Goal: Find specific page/section: Find specific page/section

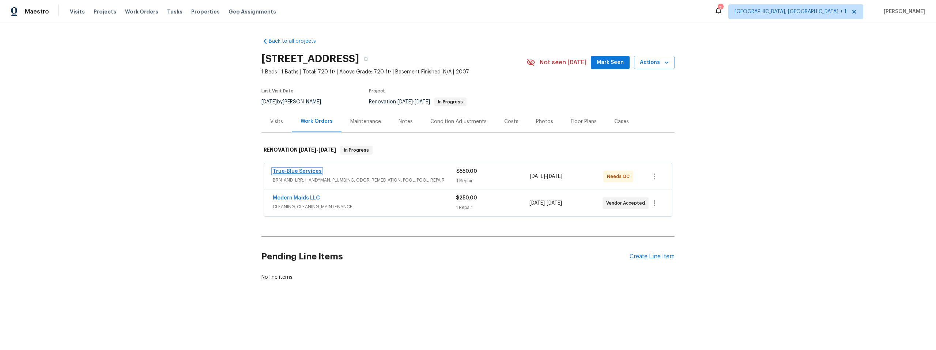
click at [292, 171] on link "True-Blue Services" at bounding box center [297, 171] width 49 height 5
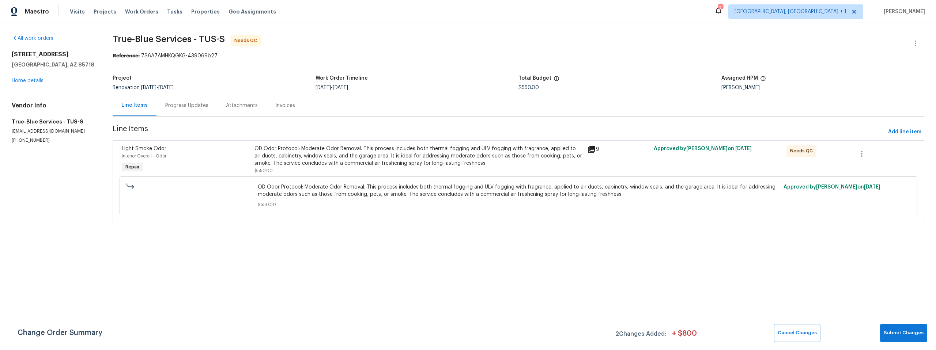
click at [591, 150] on icon at bounding box center [591, 149] width 7 height 7
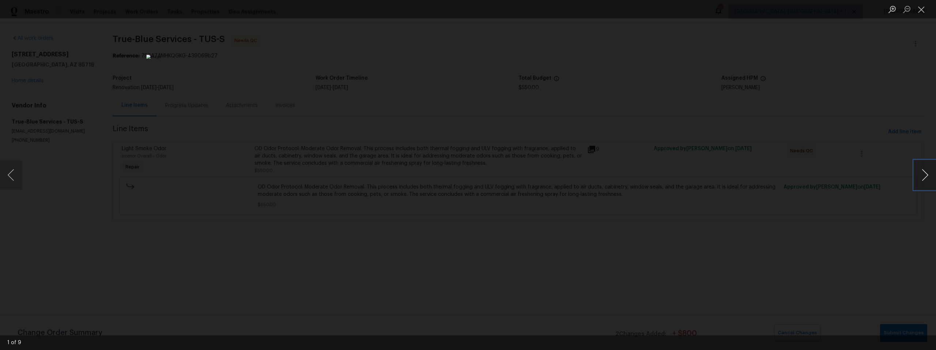
click at [926, 176] on button "Next image" at bounding box center [925, 175] width 22 height 29
click at [925, 176] on button "Next image" at bounding box center [925, 175] width 22 height 29
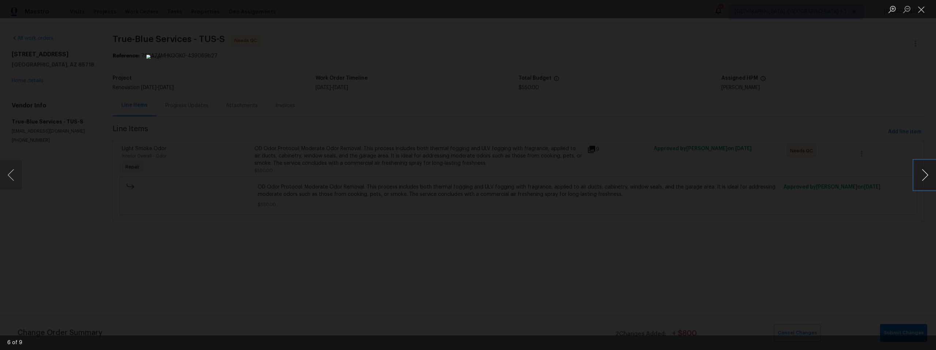
click at [925, 176] on button "Next image" at bounding box center [925, 175] width 22 height 29
click at [924, 176] on button "Next image" at bounding box center [925, 175] width 22 height 29
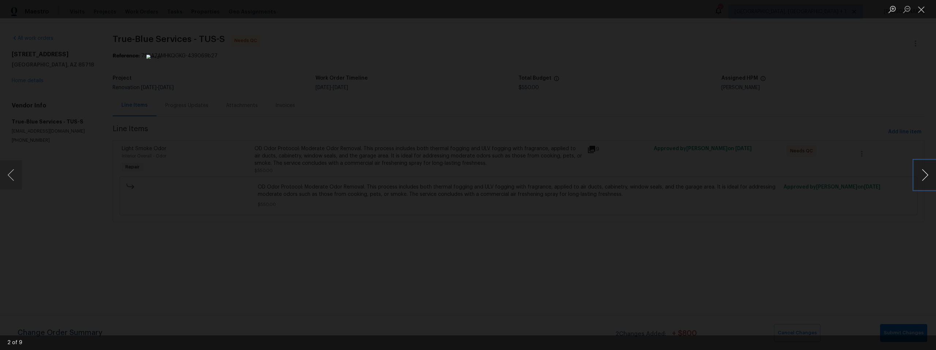
click at [924, 176] on button "Next image" at bounding box center [925, 175] width 22 height 29
click at [923, 176] on button "Next image" at bounding box center [925, 175] width 22 height 29
click at [784, 184] on div "Lightbox" at bounding box center [468, 175] width 936 height 350
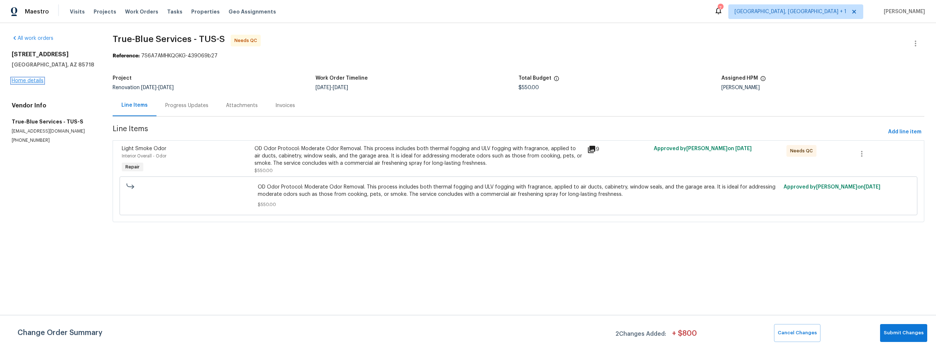
click at [23, 82] on link "Home details" at bounding box center [28, 80] width 32 height 5
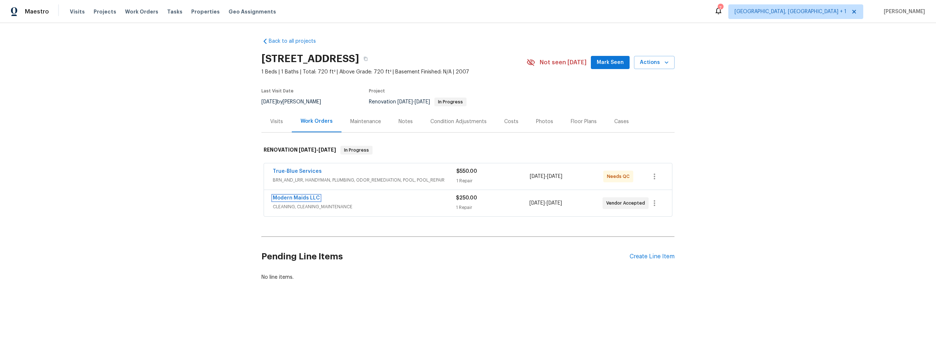
click at [279, 200] on link "Modern Maids LLC" at bounding box center [296, 198] width 47 height 5
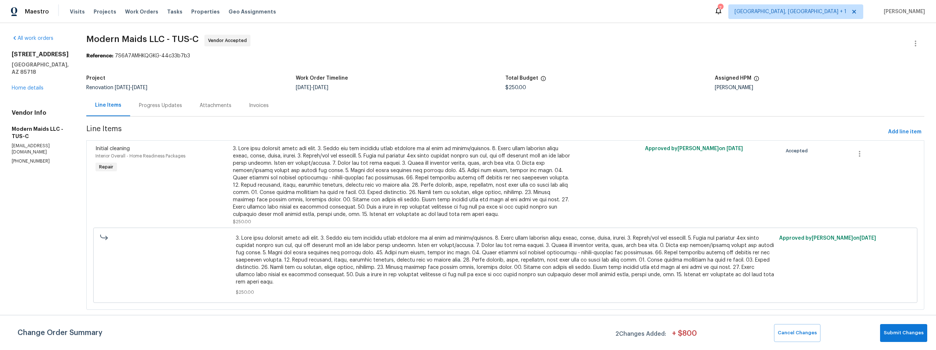
click at [159, 104] on div "Progress Updates" at bounding box center [160, 105] width 43 height 7
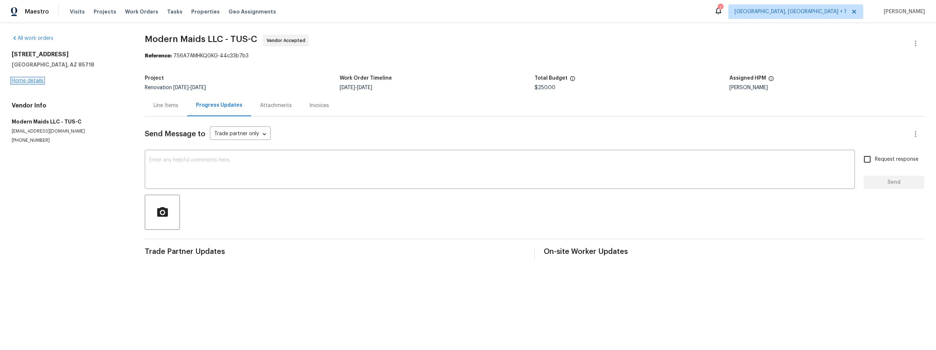
click at [35, 81] on link "Home details" at bounding box center [28, 80] width 32 height 5
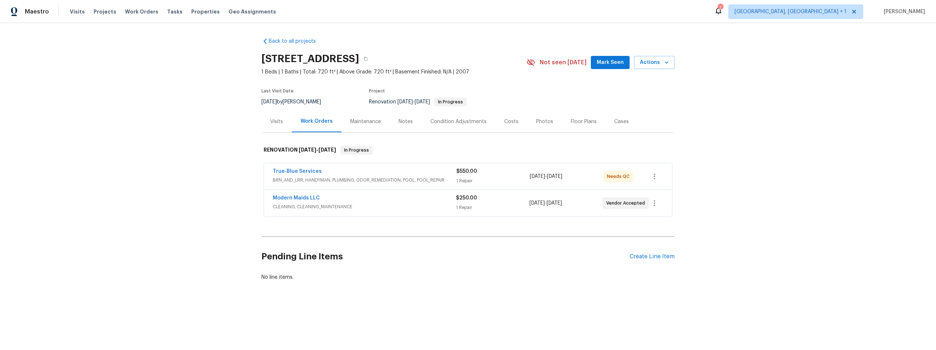
click at [399, 123] on div "Notes" at bounding box center [406, 121] width 14 height 7
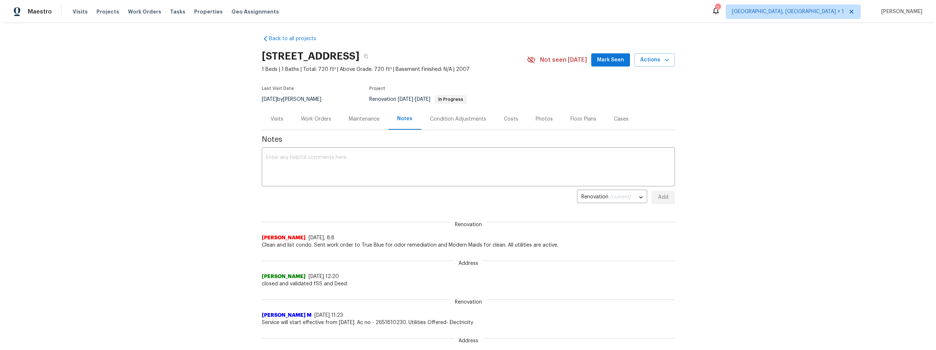
scroll to position [9, 0]
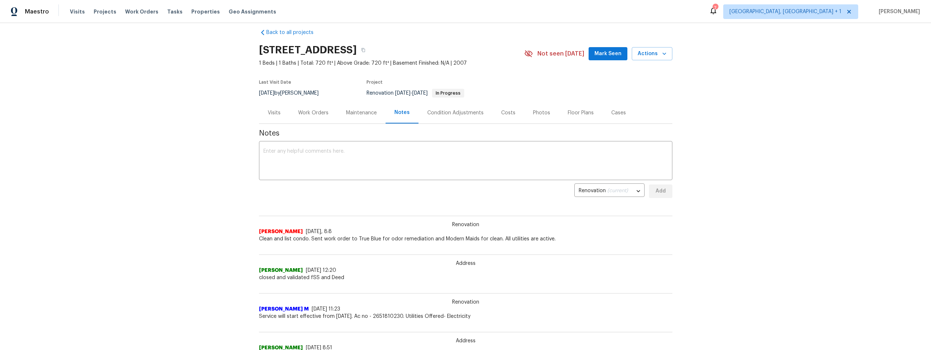
click at [311, 110] on div "Work Orders" at bounding box center [313, 112] width 30 height 7
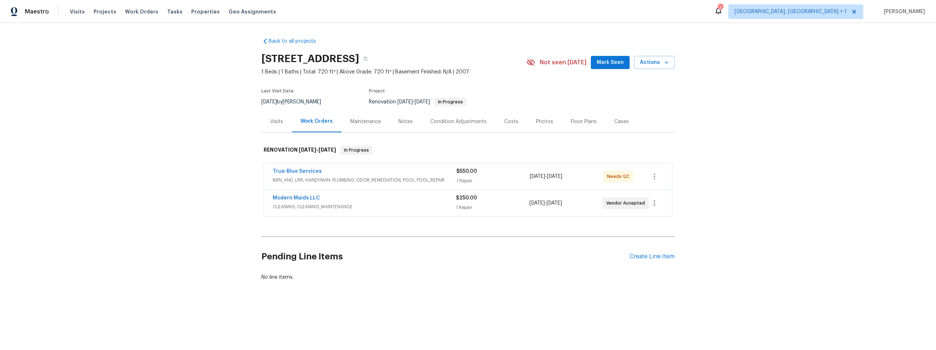
drag, startPoint x: 177, startPoint y: 120, endPoint x: 180, endPoint y: 125, distance: 6.1
click at [180, 125] on div "Back to all projects 2016 [STREET_ADDRESS] 1 Beds | 1 Baths | Total: 720 ft² | …" at bounding box center [468, 177] width 936 height 308
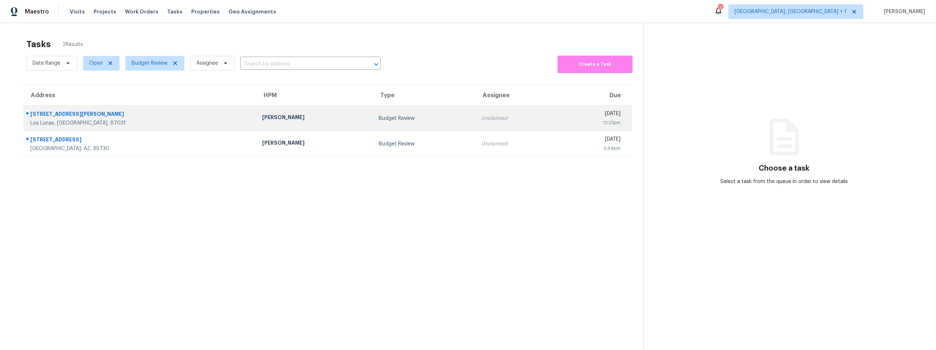
click at [54, 116] on div "[STREET_ADDRESS][PERSON_NAME]" at bounding box center [140, 114] width 220 height 9
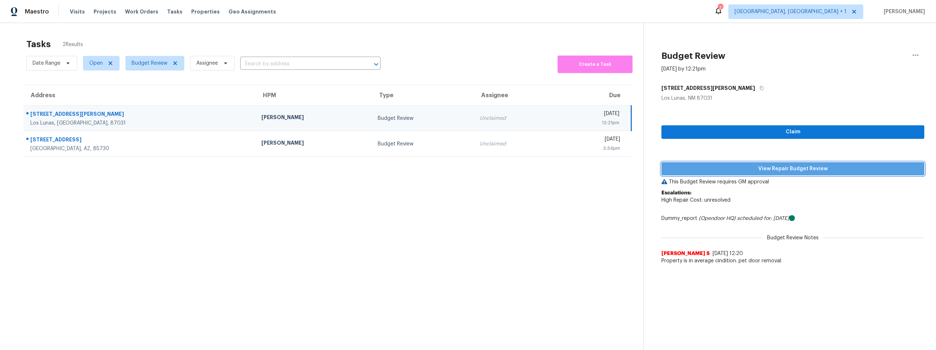
click at [737, 166] on span "View Repair Budget Review" at bounding box center [792, 169] width 251 height 9
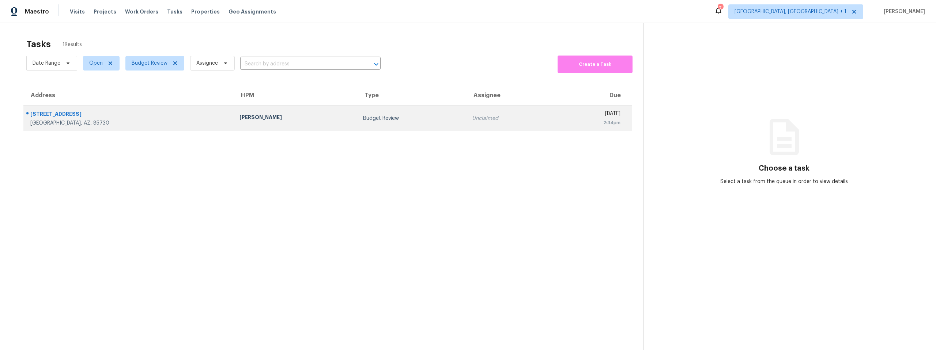
click at [74, 112] on div "8558 E Ruby Dr" at bounding box center [129, 114] width 198 height 9
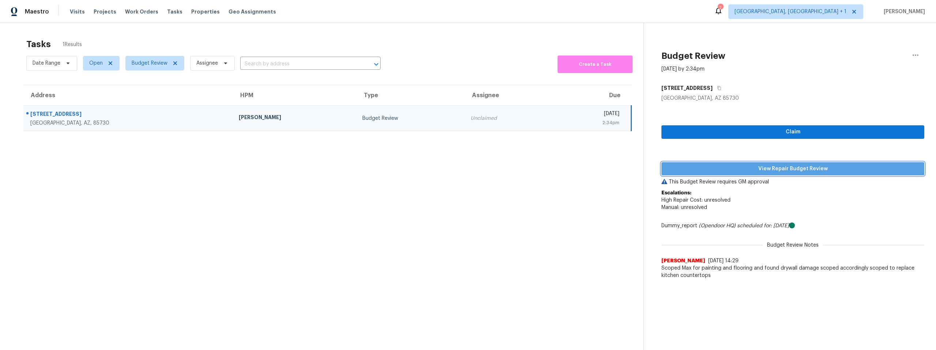
click at [729, 168] on span "View Repair Budget Review" at bounding box center [792, 169] width 251 height 9
